Goal: Task Accomplishment & Management: Use online tool/utility

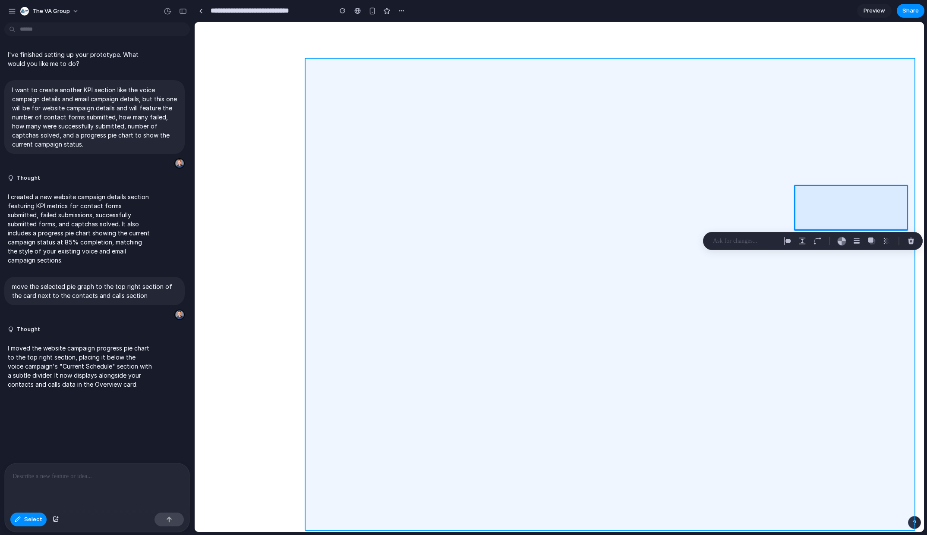
click at [724, 303] on div at bounding box center [559, 277] width 729 height 510
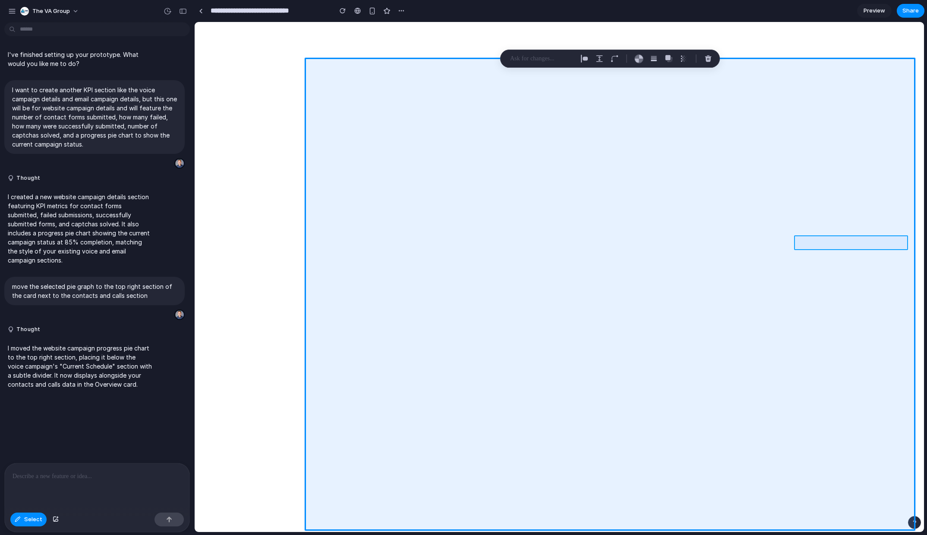
click at [811, 244] on div at bounding box center [559, 277] width 729 height 510
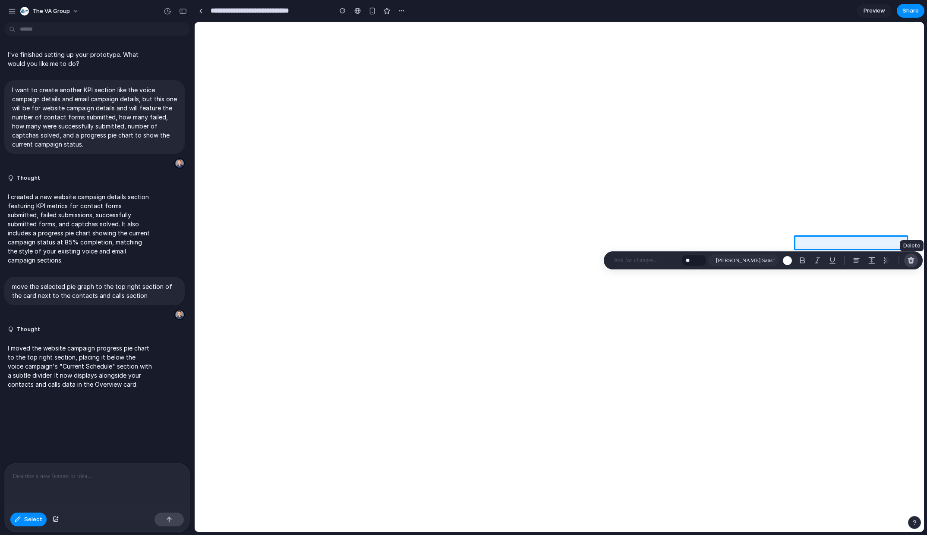
click at [913, 258] on div "button" at bounding box center [911, 261] width 8 height 8
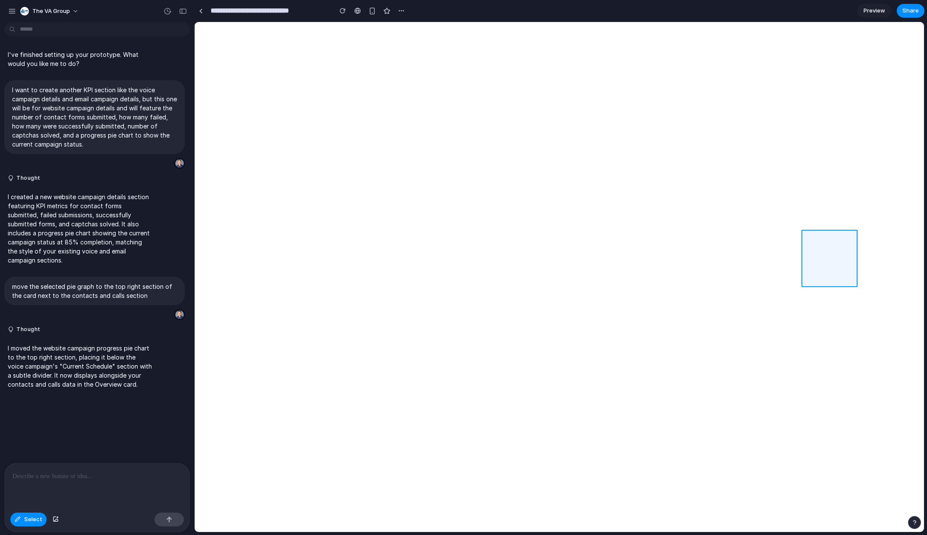
click at [831, 261] on div at bounding box center [559, 277] width 729 height 510
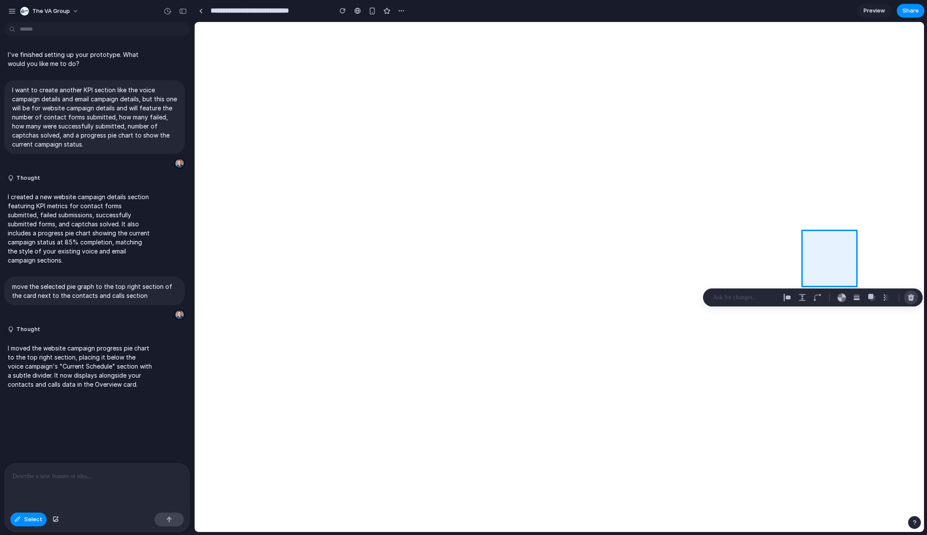
click at [910, 298] on div "button" at bounding box center [911, 298] width 8 height 8
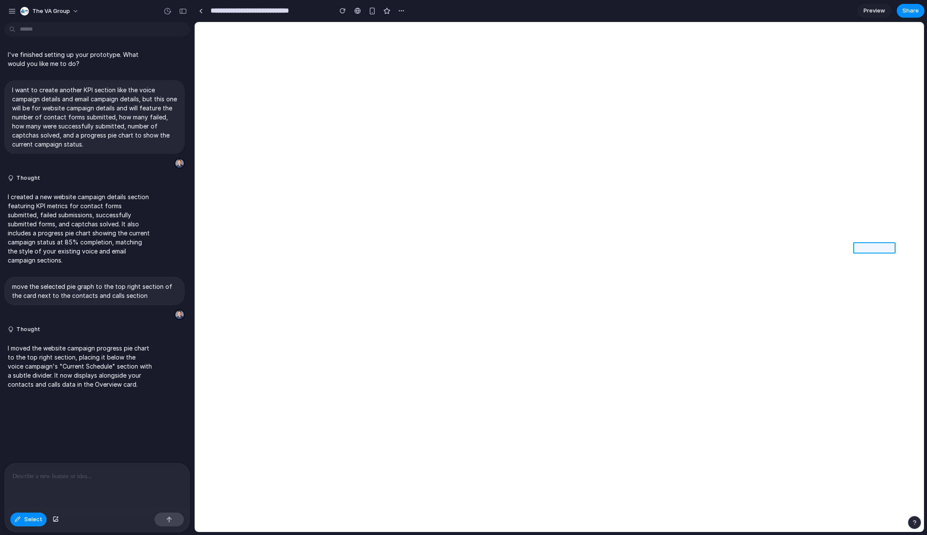
click at [881, 248] on div at bounding box center [559, 277] width 729 height 510
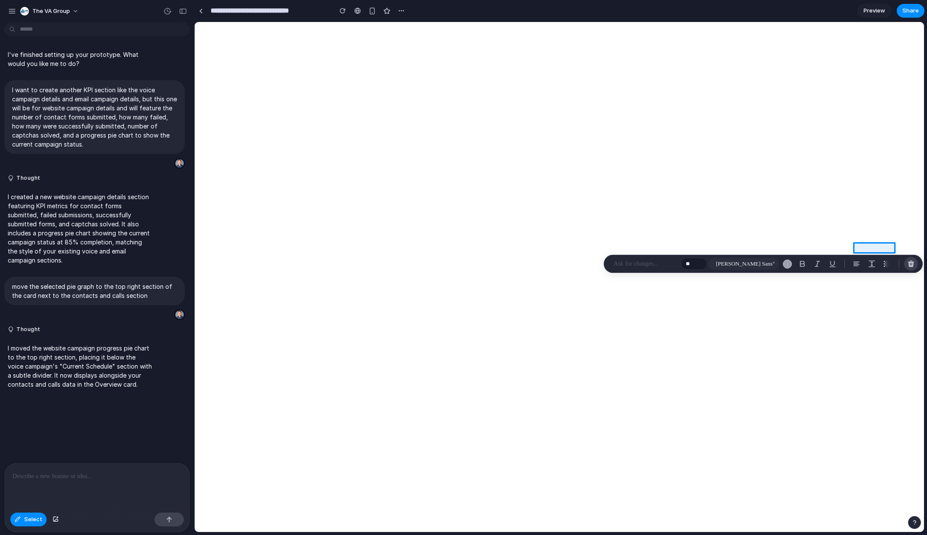
click at [910, 264] on div "button" at bounding box center [911, 264] width 8 height 8
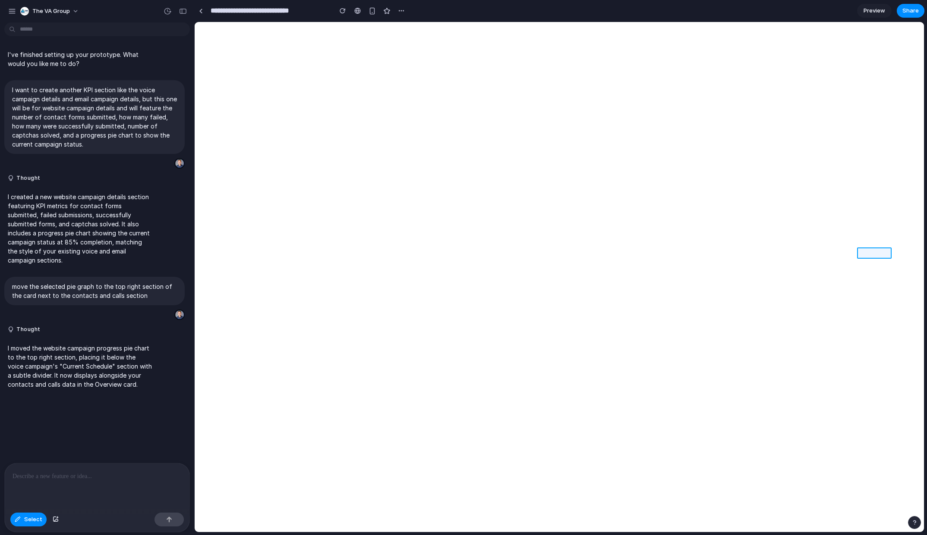
click at [881, 256] on div at bounding box center [559, 277] width 729 height 510
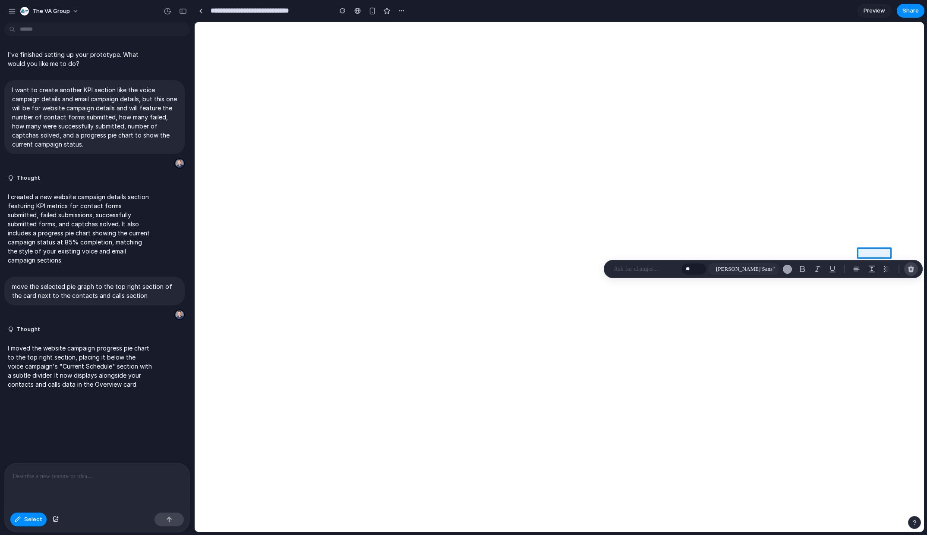
click at [912, 268] on div "button" at bounding box center [911, 269] width 8 height 8
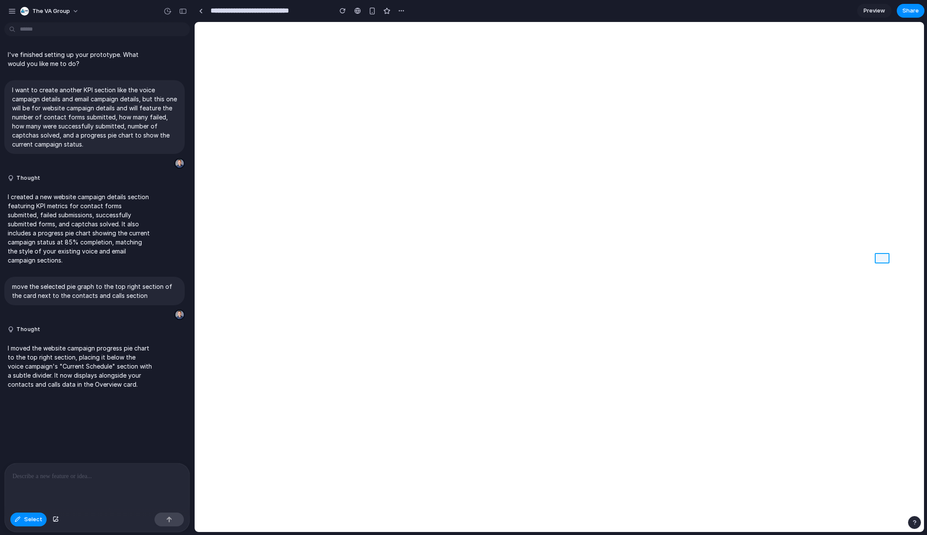
click at [877, 259] on div at bounding box center [559, 277] width 729 height 510
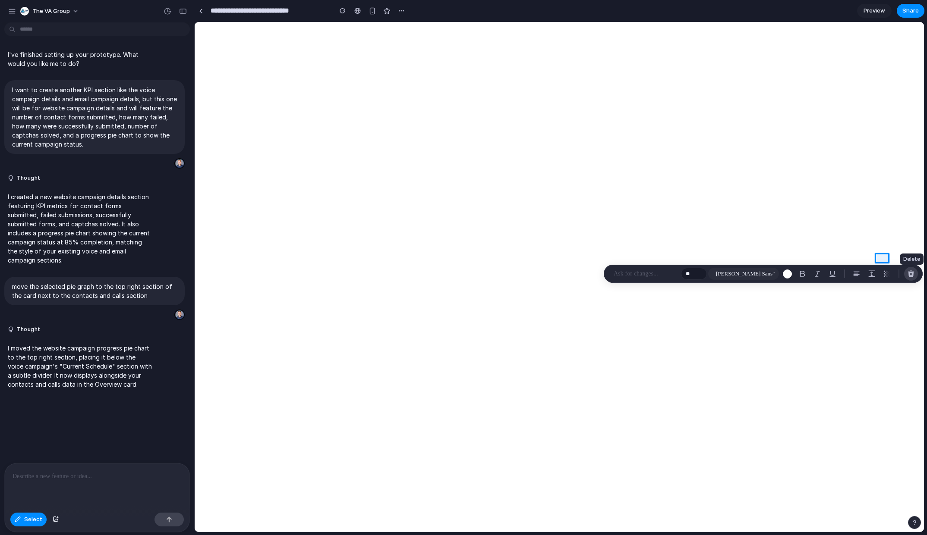
click at [908, 274] on div "button" at bounding box center [911, 274] width 8 height 8
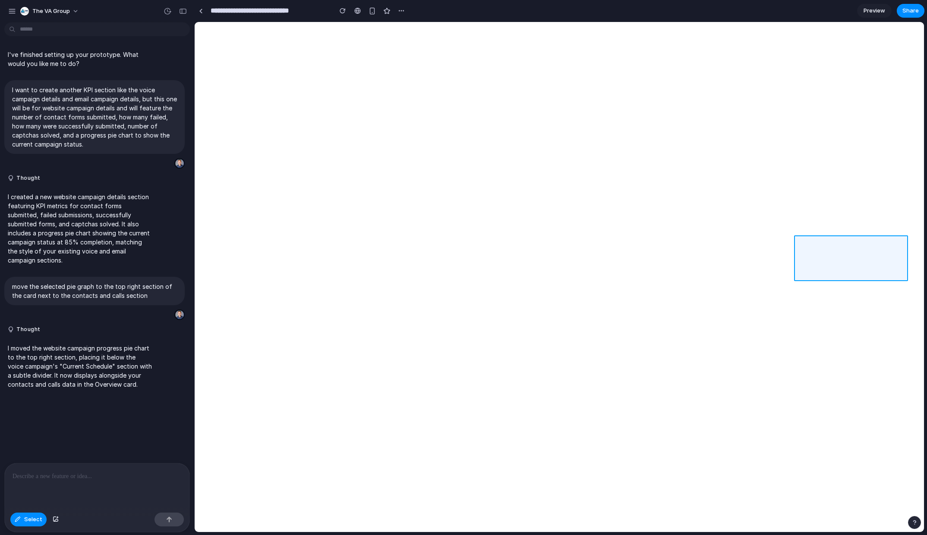
click at [882, 255] on div at bounding box center [559, 277] width 729 height 510
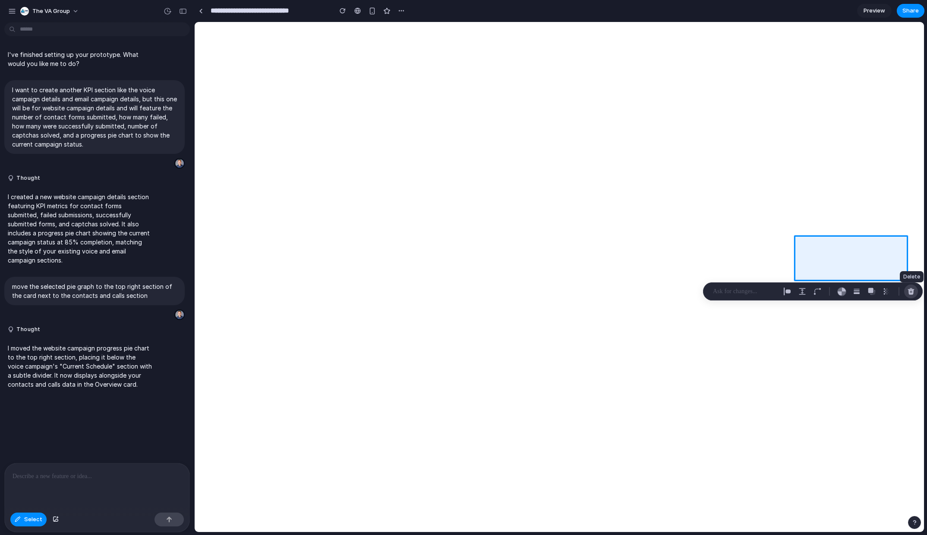
click at [909, 289] on div "button" at bounding box center [911, 292] width 8 height 8
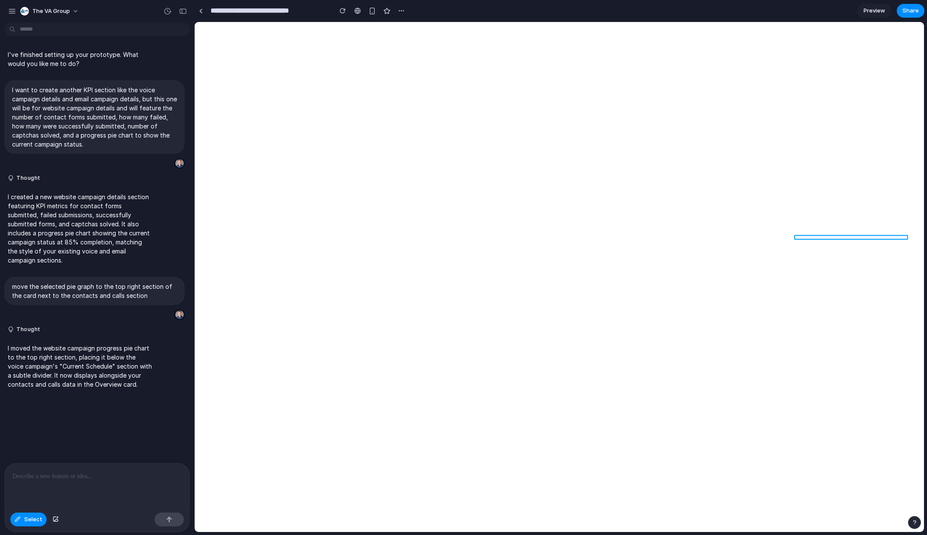
click at [855, 237] on div at bounding box center [559, 277] width 729 height 510
click at [912, 250] on div "button" at bounding box center [911, 250] width 8 height 8
click at [878, 204] on div at bounding box center [559, 277] width 729 height 510
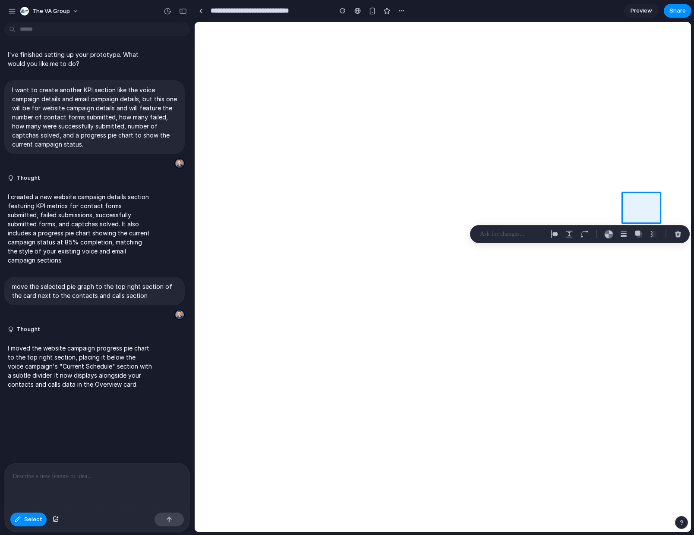
click at [54, 520] on div "button" at bounding box center [56, 519] width 6 height 5
click at [653, 332] on div at bounding box center [443, 277] width 496 height 510
click at [28, 520] on span "Select" at bounding box center [33, 520] width 18 height 9
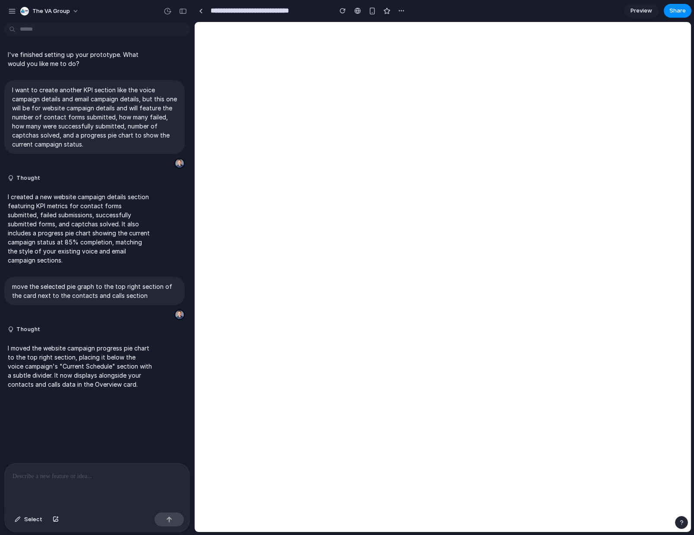
click at [28, 520] on span "Select" at bounding box center [33, 520] width 18 height 9
click at [79, 330] on button "Thought" at bounding box center [80, 329] width 144 height 7
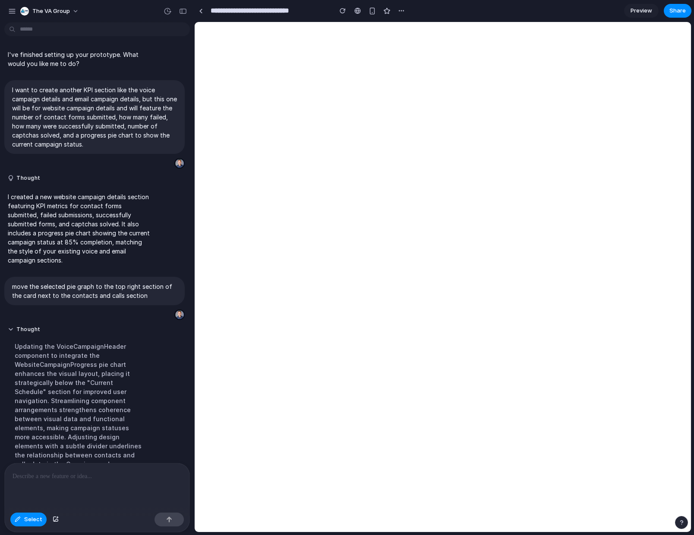
click at [79, 330] on button "Thought" at bounding box center [80, 329] width 144 height 7
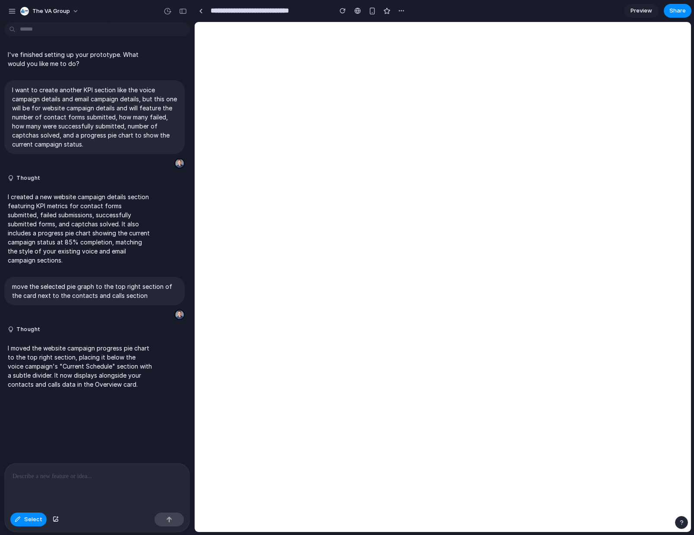
click at [12, 11] on div "button" at bounding box center [12, 11] width 8 height 8
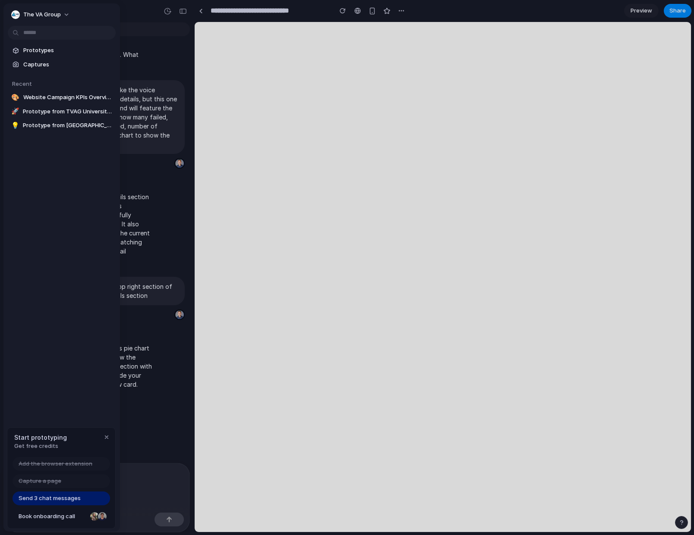
click at [12, 11] on div "The VA Group" at bounding box center [36, 14] width 50 height 9
click at [28, 520] on div "Settings Invite members Change theme Sign out" at bounding box center [347, 267] width 694 height 535
click at [50, 498] on span "Send 3 chat messages" at bounding box center [50, 498] width 62 height 9
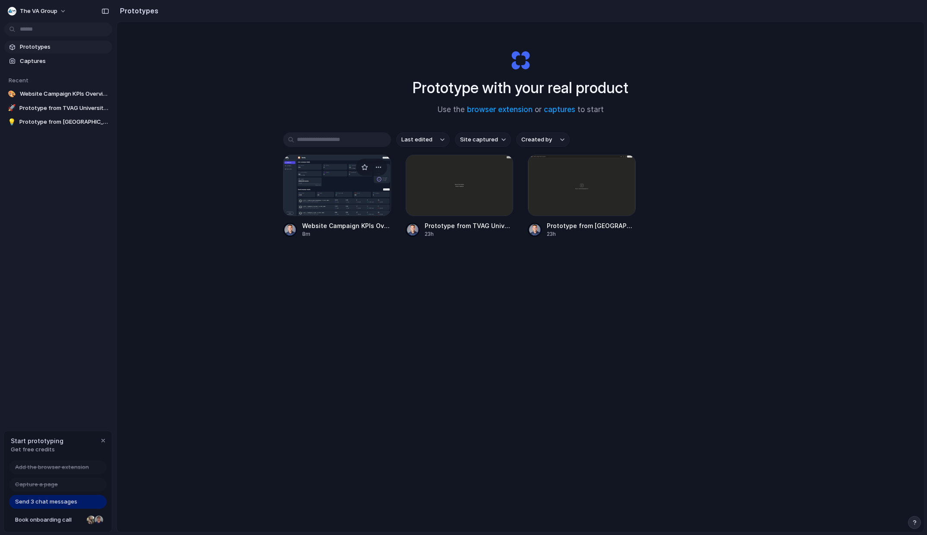
click at [339, 189] on div at bounding box center [337, 185] width 108 height 61
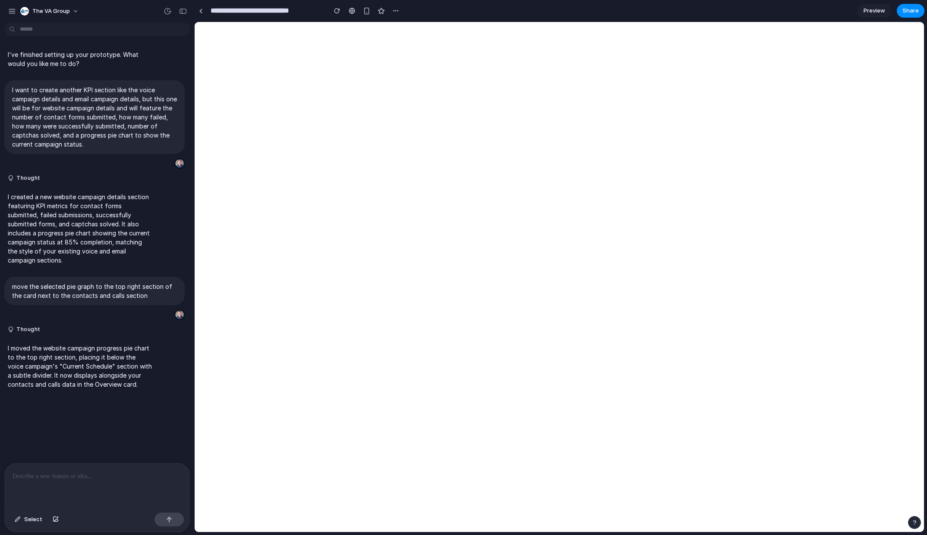
click at [98, 428] on div "I've finished setting up your prototype. What would you like me to do? I want t…" at bounding box center [94, 245] width 189 height 438
click at [867, 11] on span "Preview" at bounding box center [874, 10] width 22 height 9
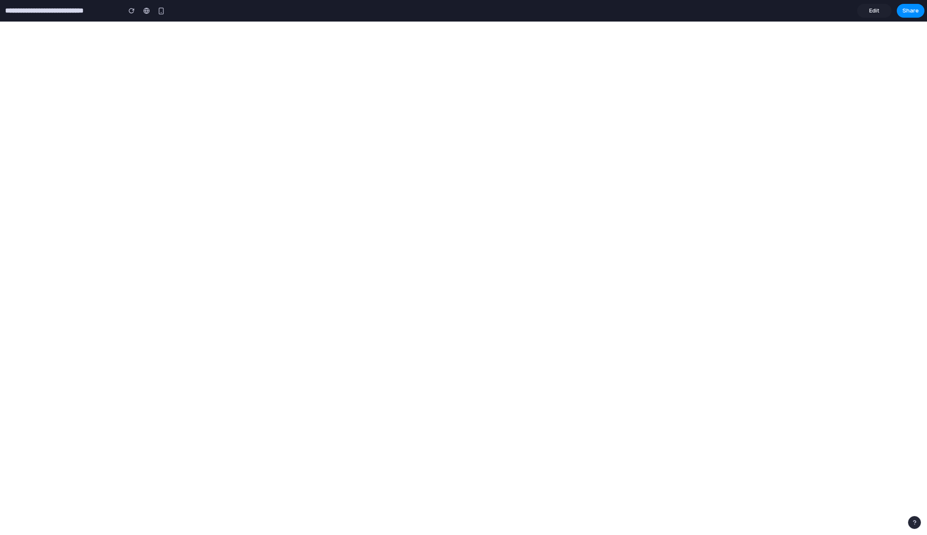
click at [790, 16] on section "**********" at bounding box center [462, 11] width 924 height 22
click at [877, 13] on span "Edit" at bounding box center [874, 10] width 10 height 9
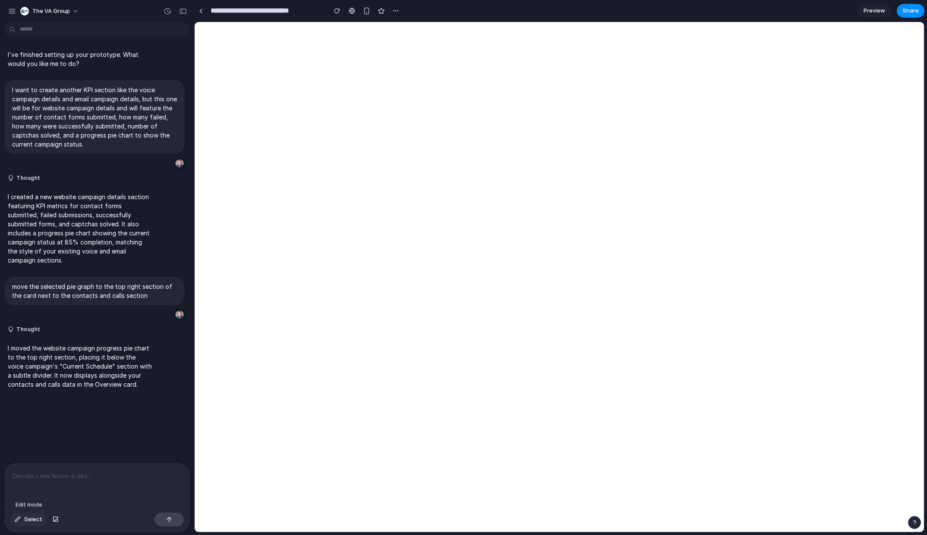
click at [28, 520] on span "Select" at bounding box center [33, 520] width 18 height 9
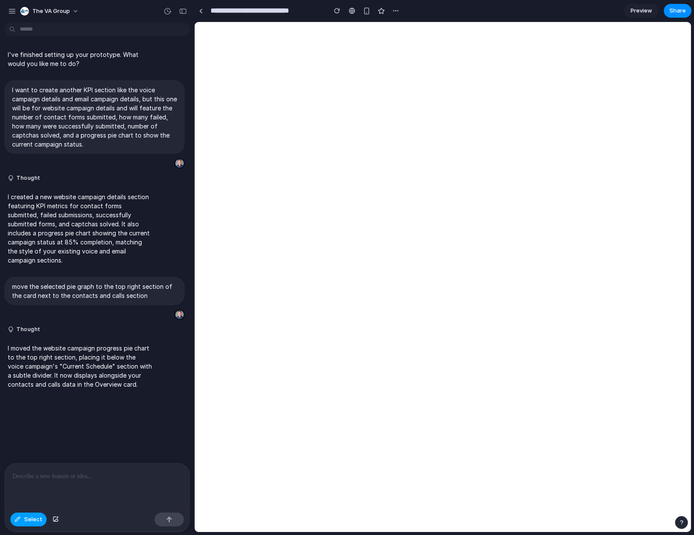
click at [30, 524] on button "Select" at bounding box center [28, 520] width 36 height 14
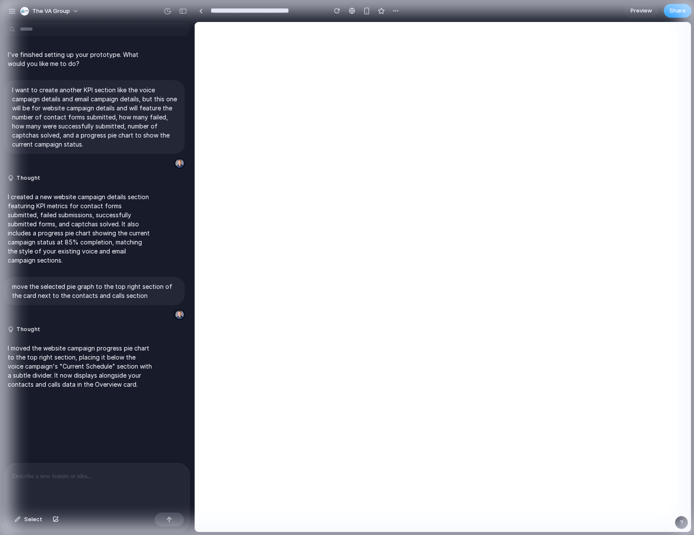
click at [12, 11] on div "button" at bounding box center [12, 11] width 8 height 8
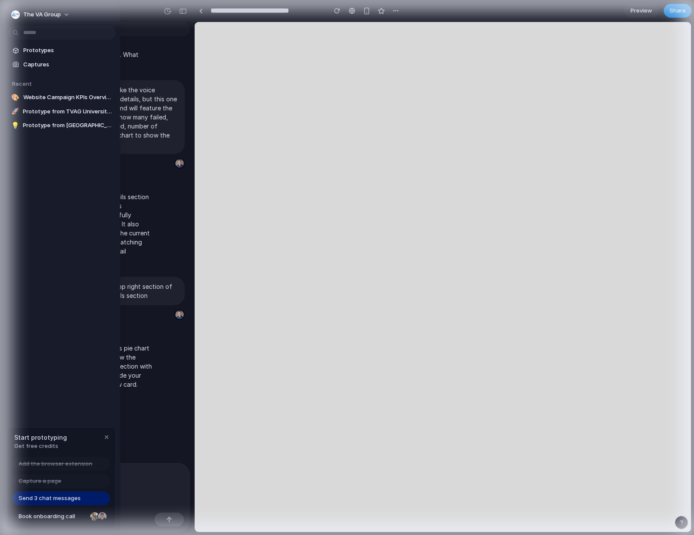
click at [183, 11] on div at bounding box center [347, 267] width 694 height 535
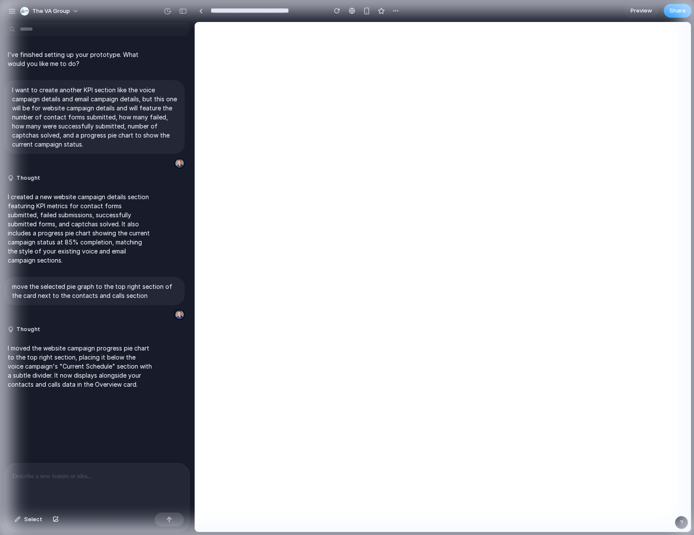
click at [161, 164] on div at bounding box center [172, 163] width 26 height 12
click at [167, 11] on div "button" at bounding box center [168, 11] width 8 height 8
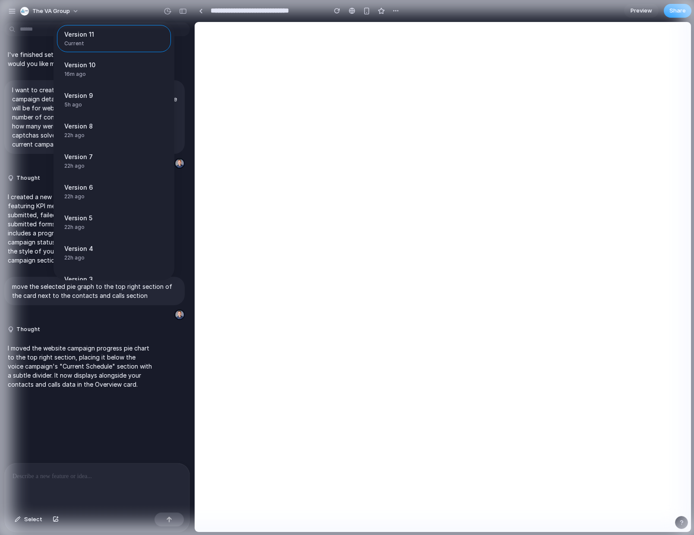
click at [49, 11] on div "Version 11 Current Version 10 16m ago Restore Version 9 5h ago Restore Version …" at bounding box center [347, 267] width 694 height 535
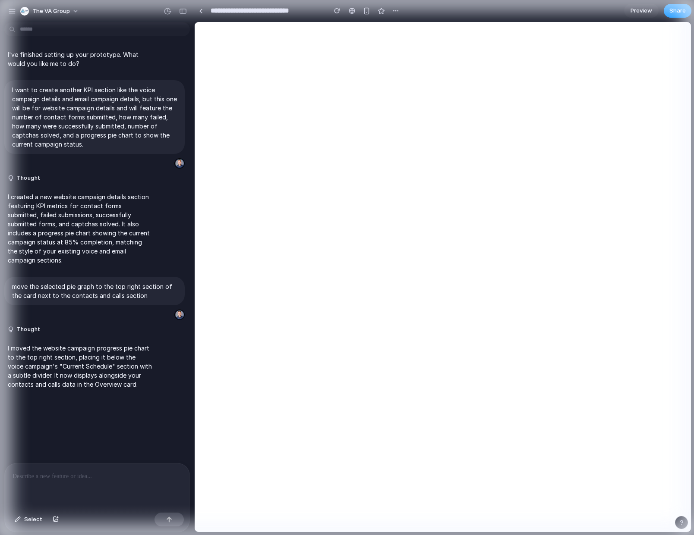
click at [54, 520] on div "button" at bounding box center [56, 519] width 6 height 5
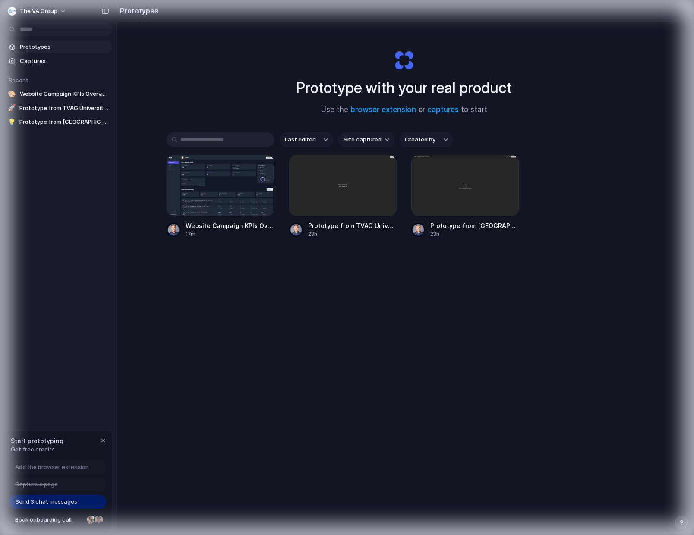
click at [37, 11] on span "The VA Group" at bounding box center [39, 11] width 38 height 9
click at [9, 30] on li "Settings" at bounding box center [42, 31] width 72 height 14
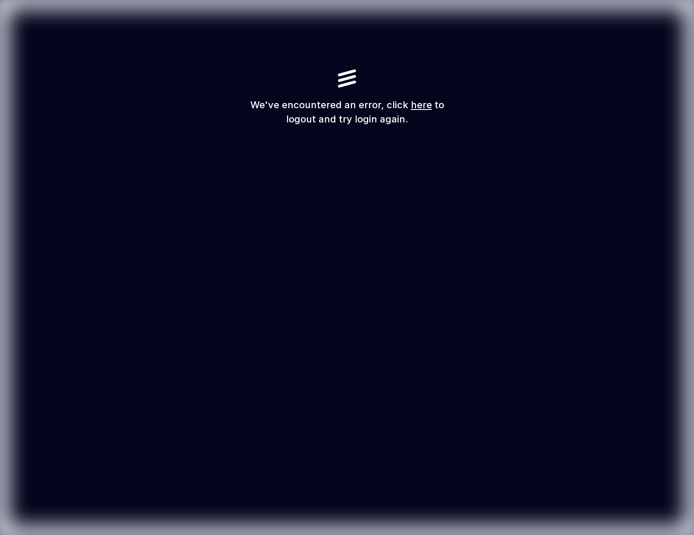
click at [318, 263] on div at bounding box center [347, 263] width 77 height 0
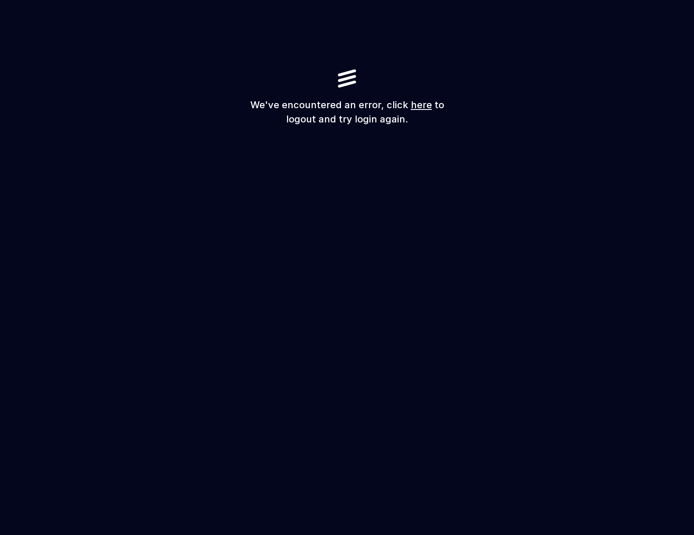
click at [420, 105] on link "here" at bounding box center [421, 104] width 21 height 11
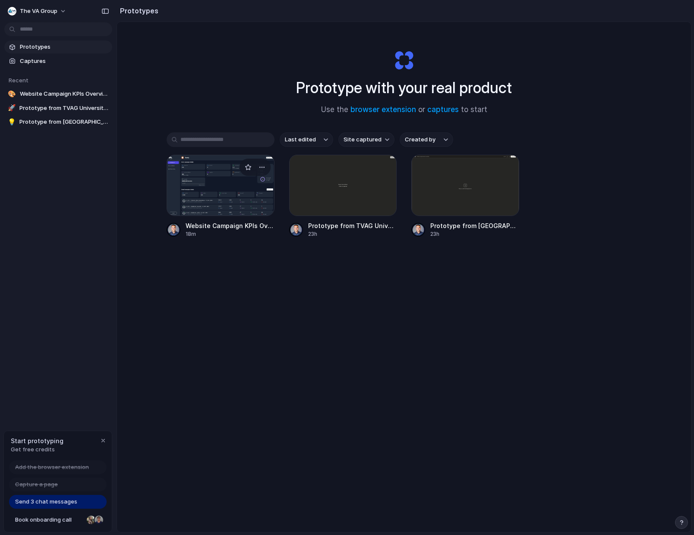
click at [203, 186] on div at bounding box center [221, 185] width 108 height 61
